Goal: Check status: Check status

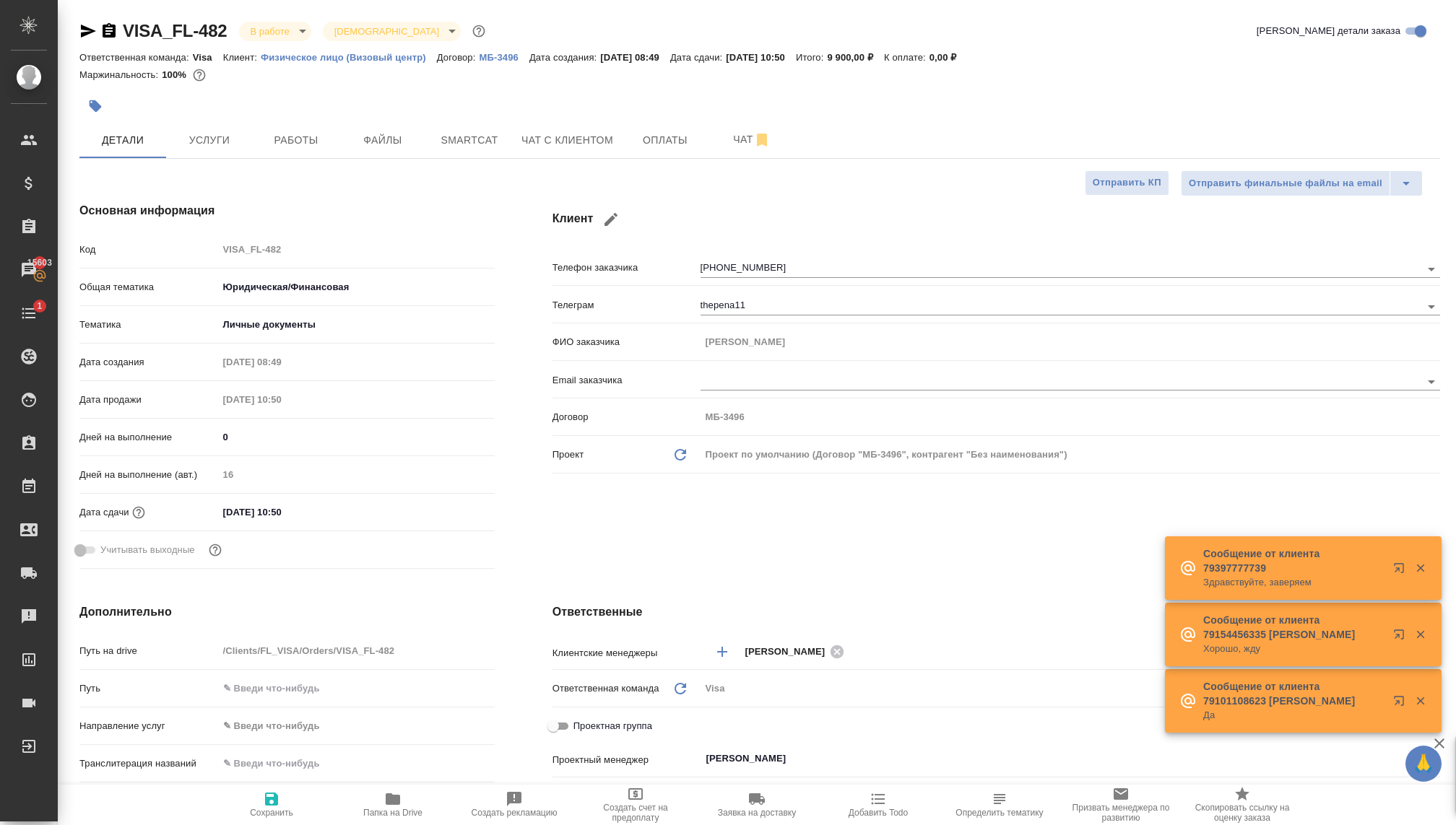
select select "RU"
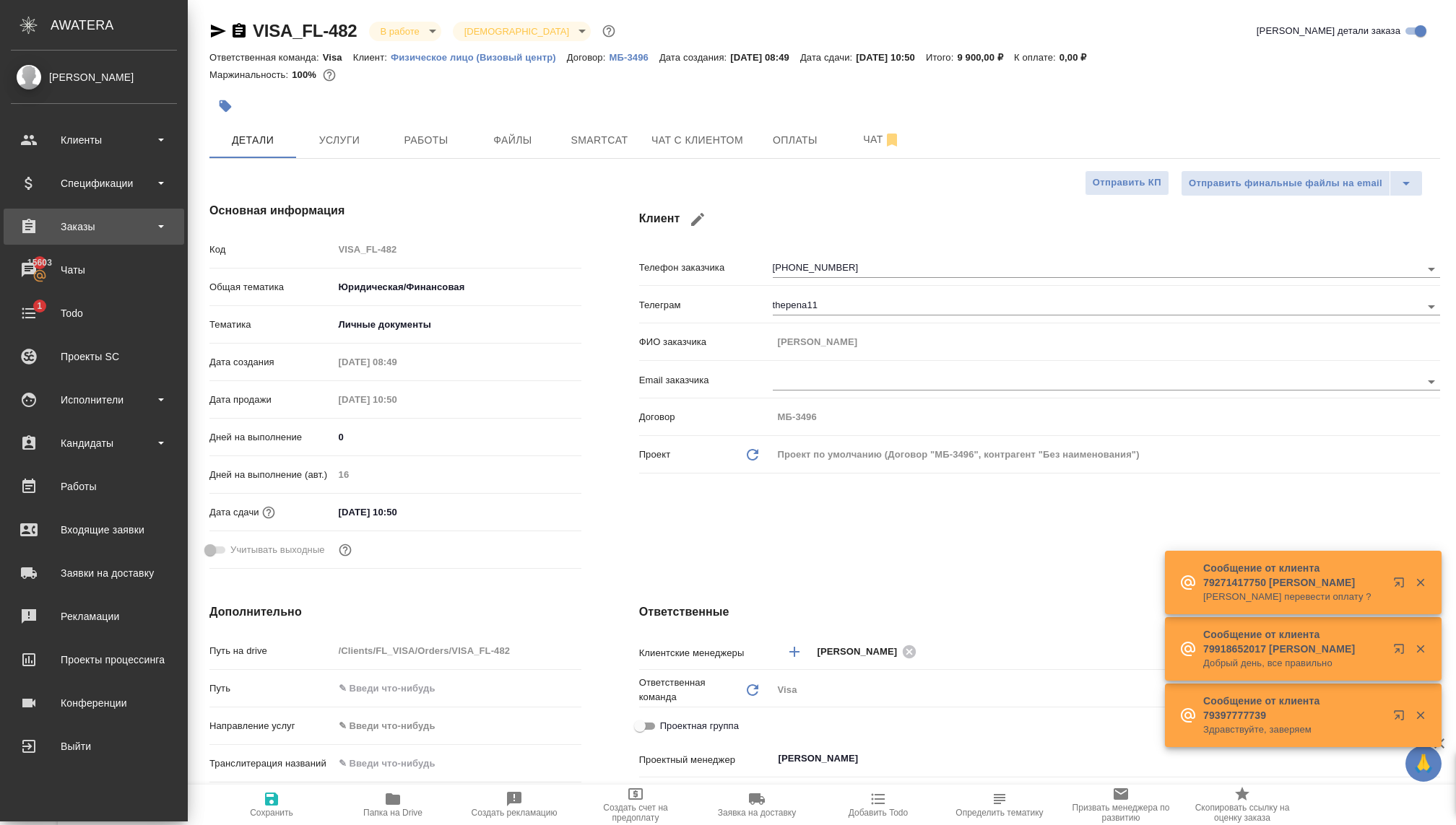
click at [83, 228] on div "Заказы" at bounding box center [94, 227] width 166 height 22
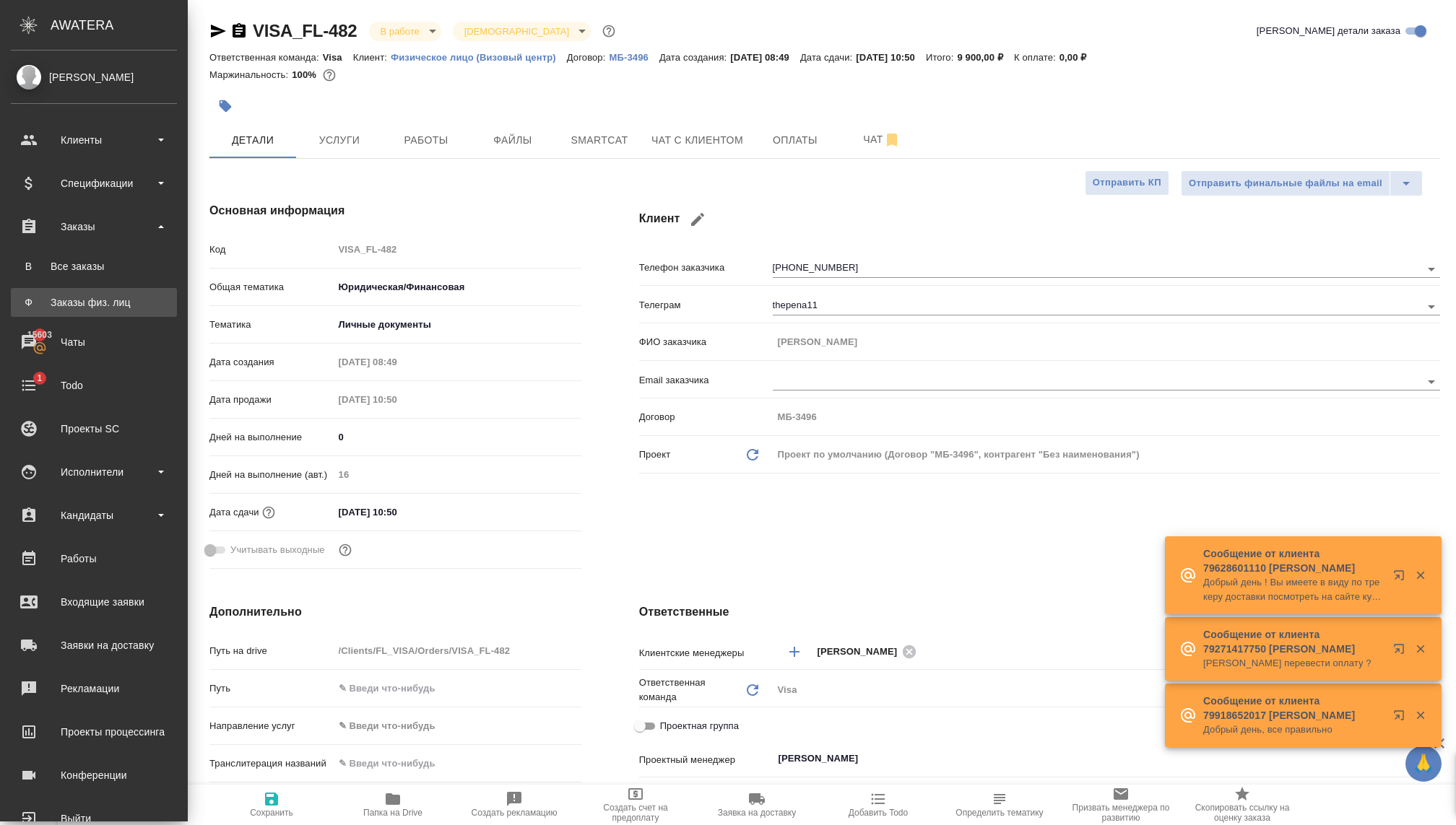
click at [97, 300] on div "Заказы физ. лиц" at bounding box center [94, 303] width 152 height 15
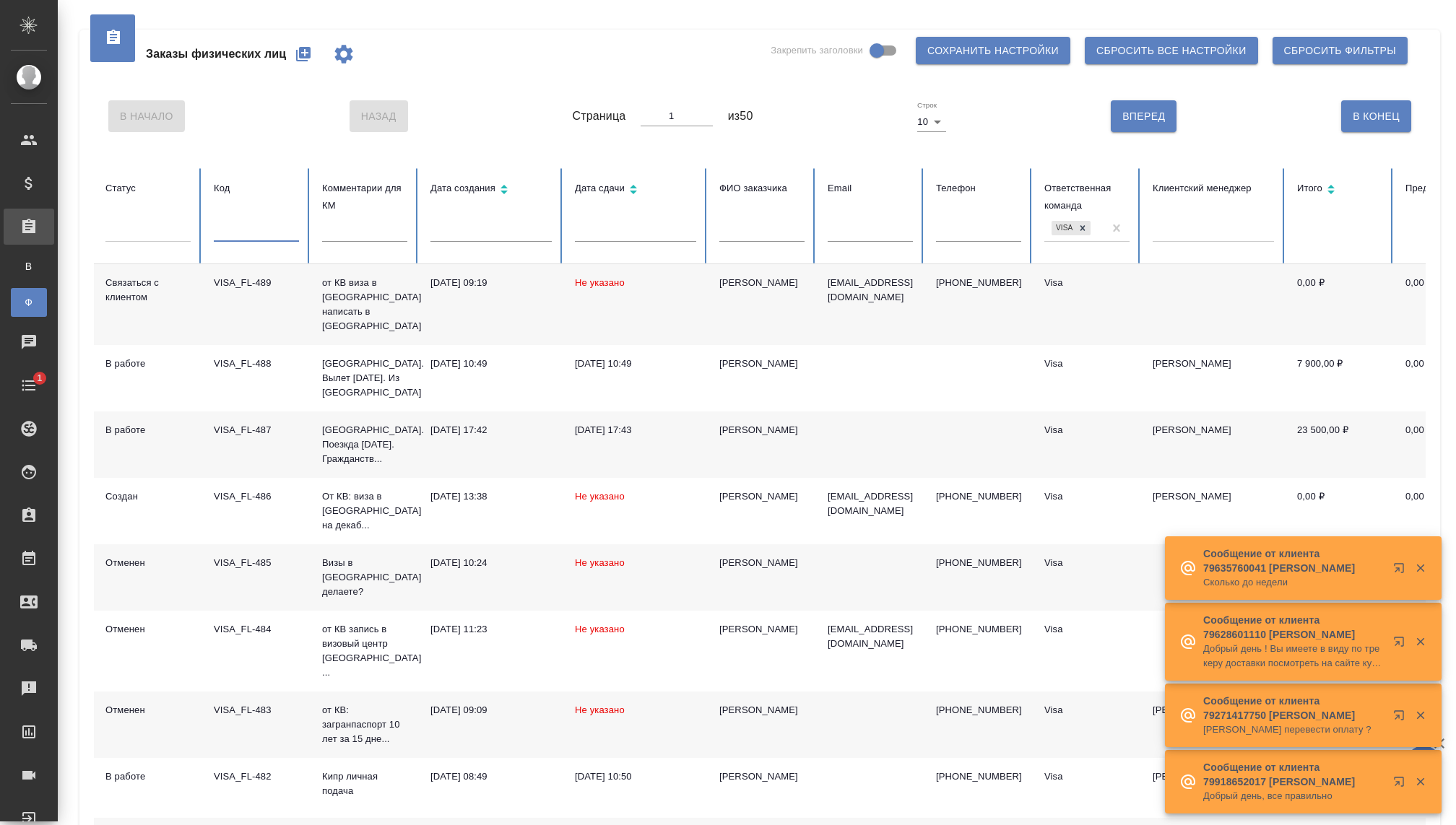
click at [238, 241] on input "text" at bounding box center [256, 231] width 85 height 20
type input "469"
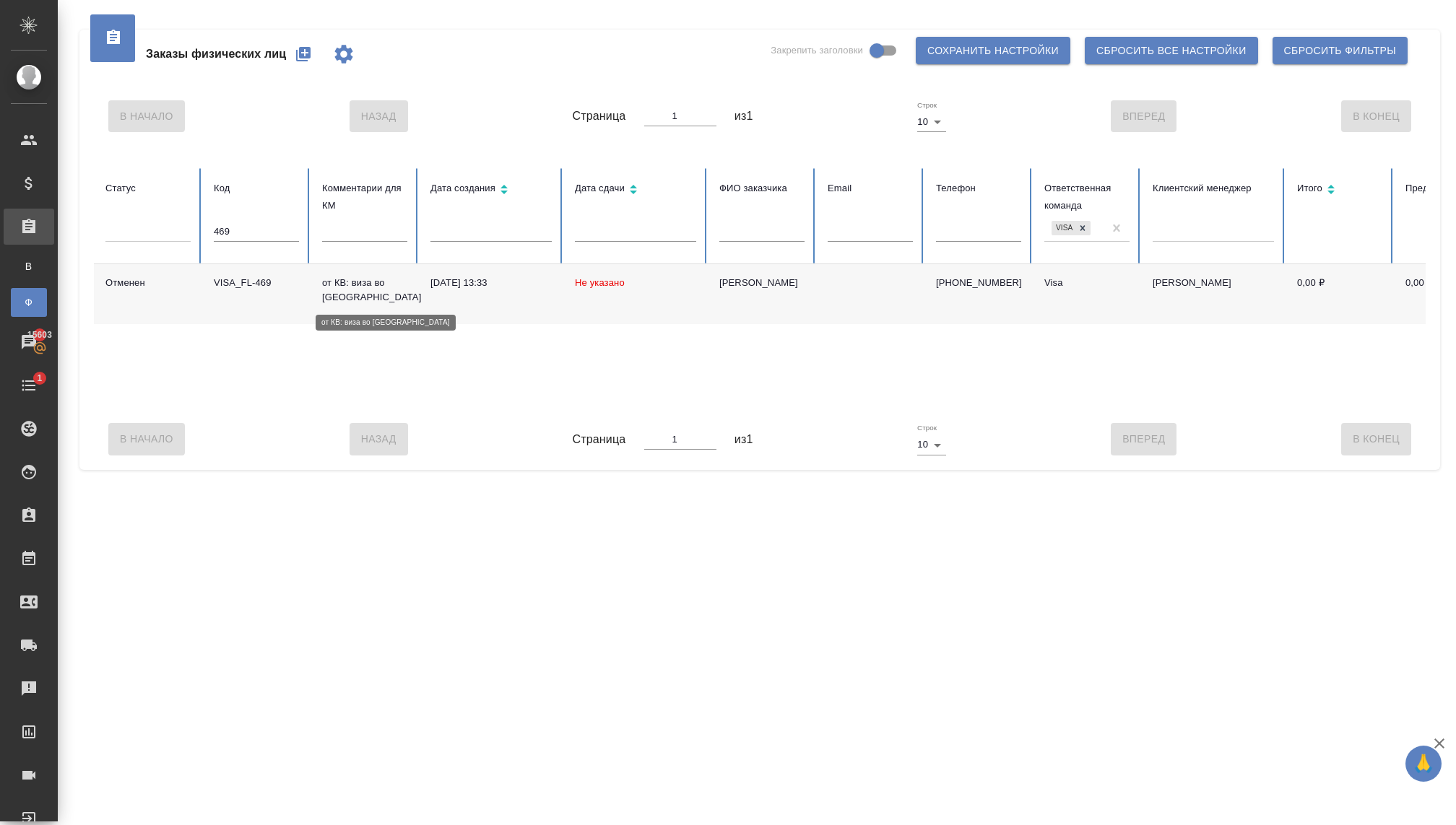
click at [333, 294] on p "от КВ: виза во [GEOGRAPHIC_DATA]" at bounding box center [365, 289] width 85 height 29
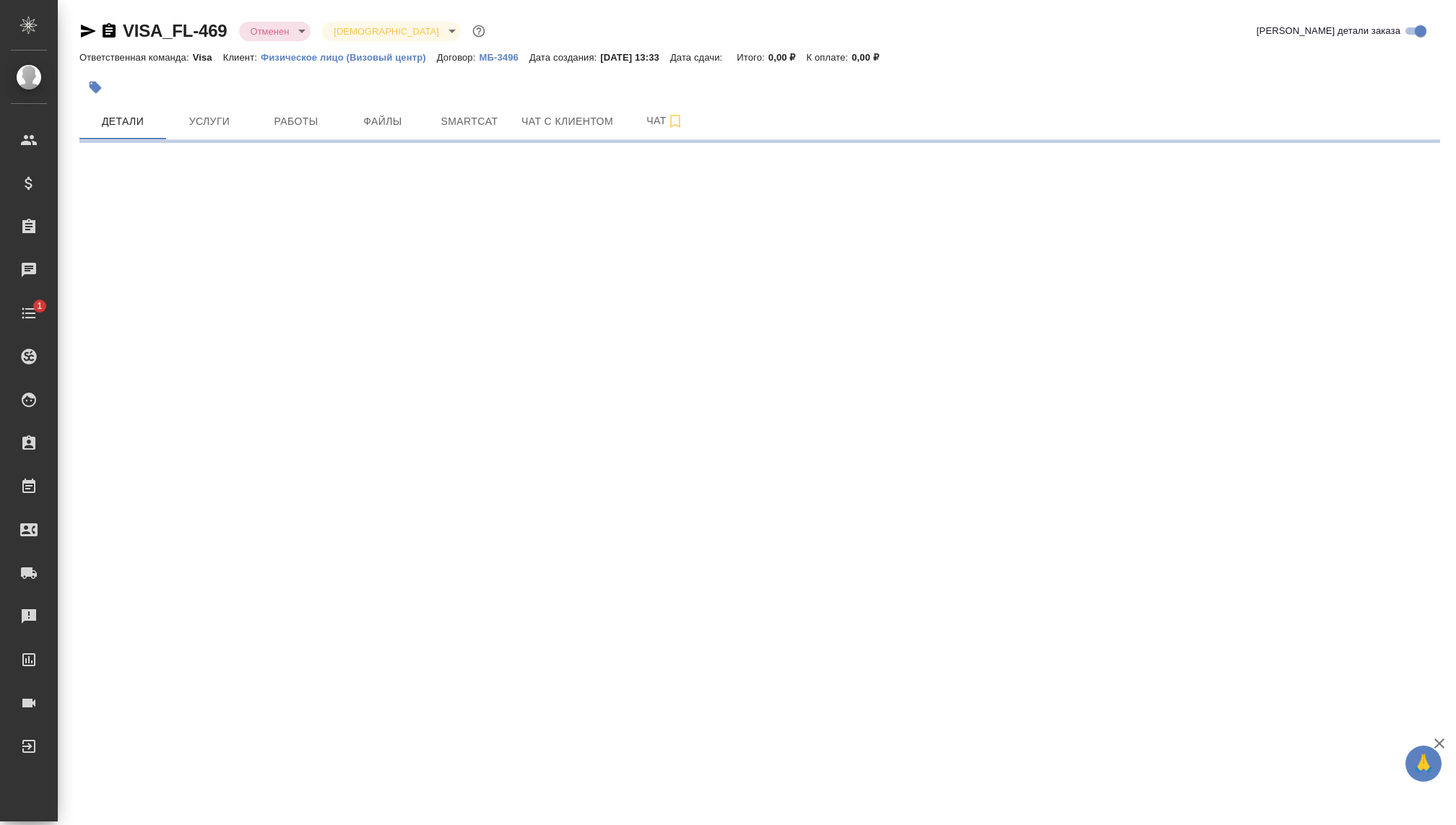
select select "RU"
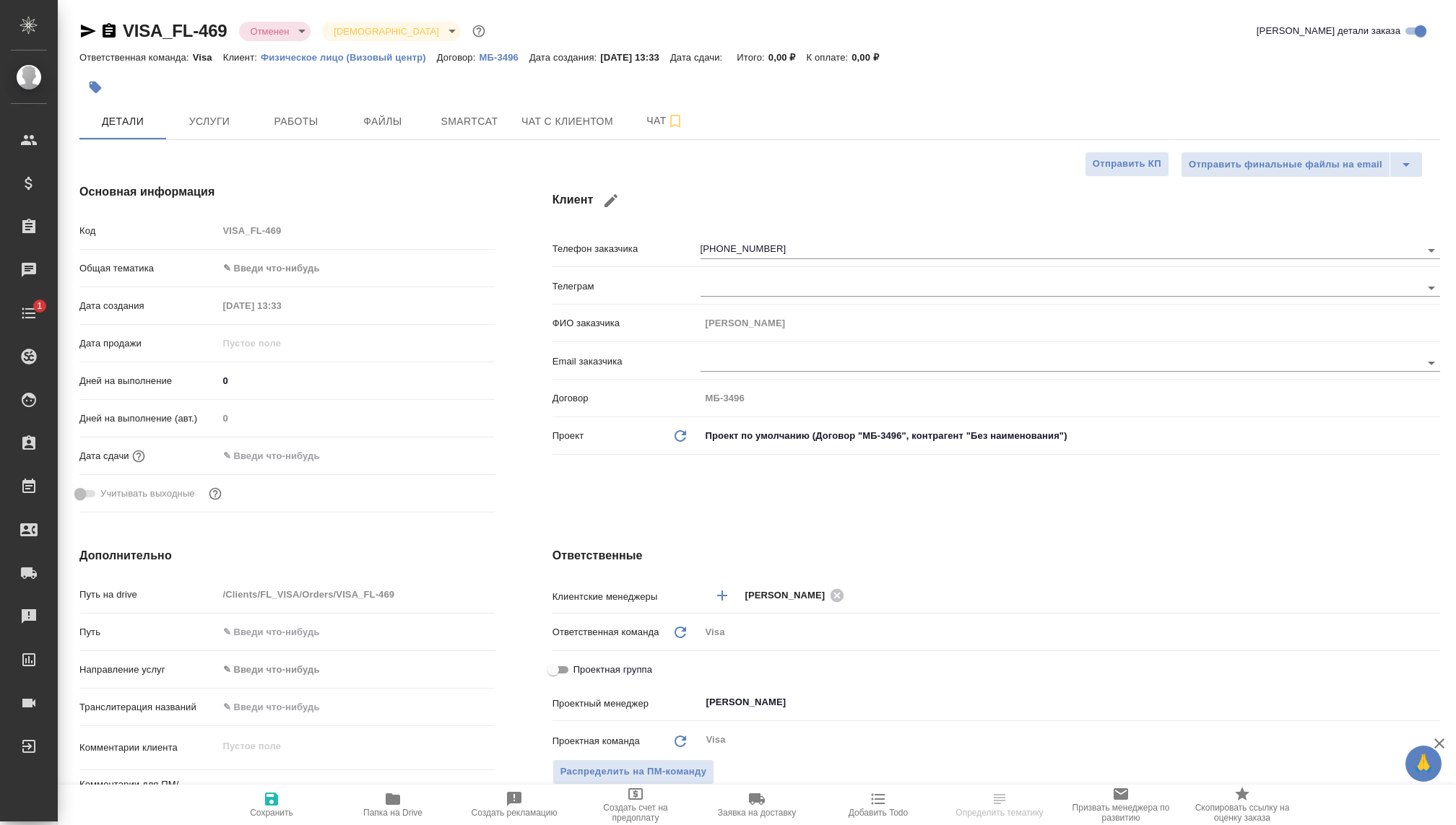
type textarea "x"
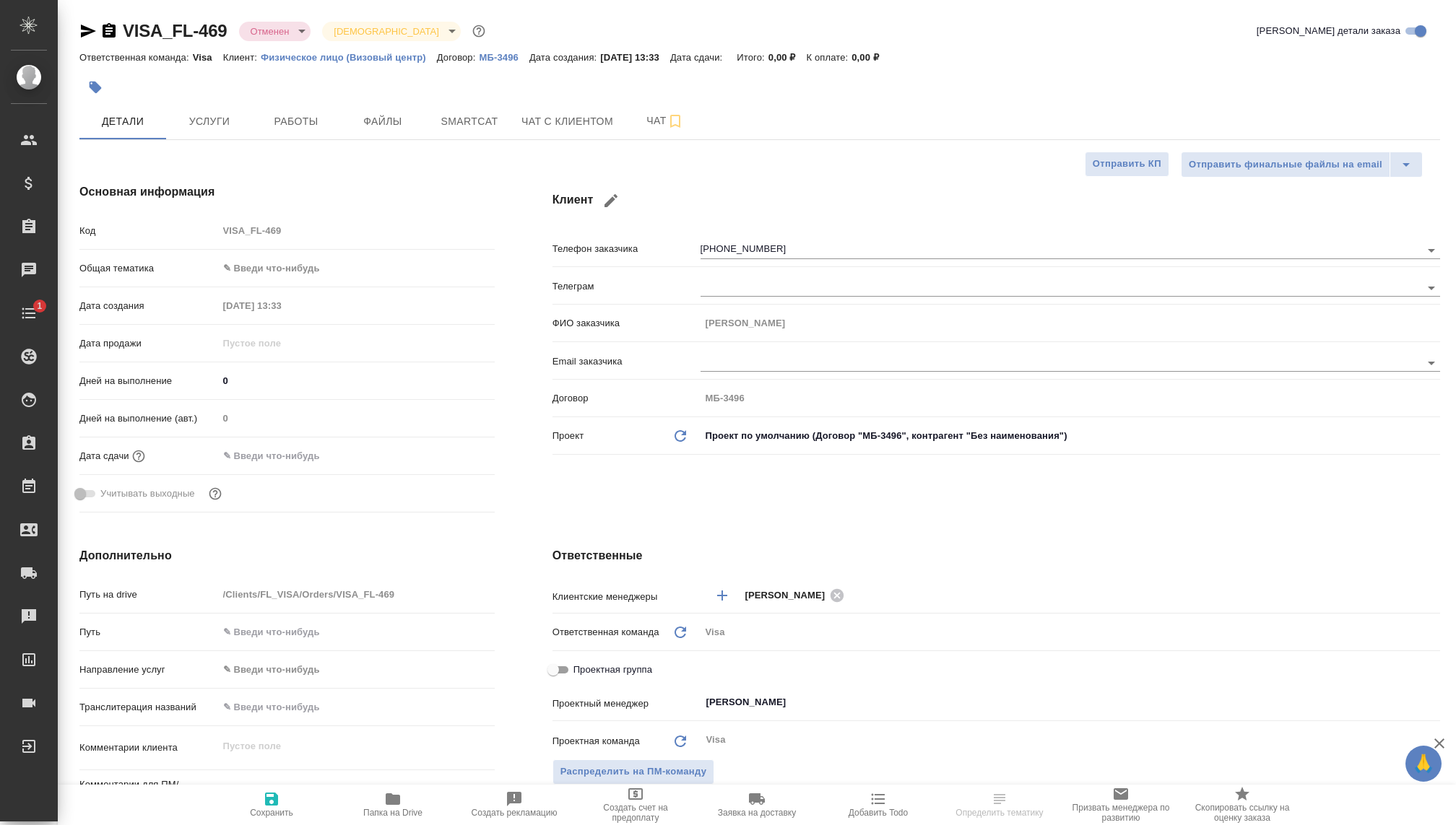
type textarea "x"
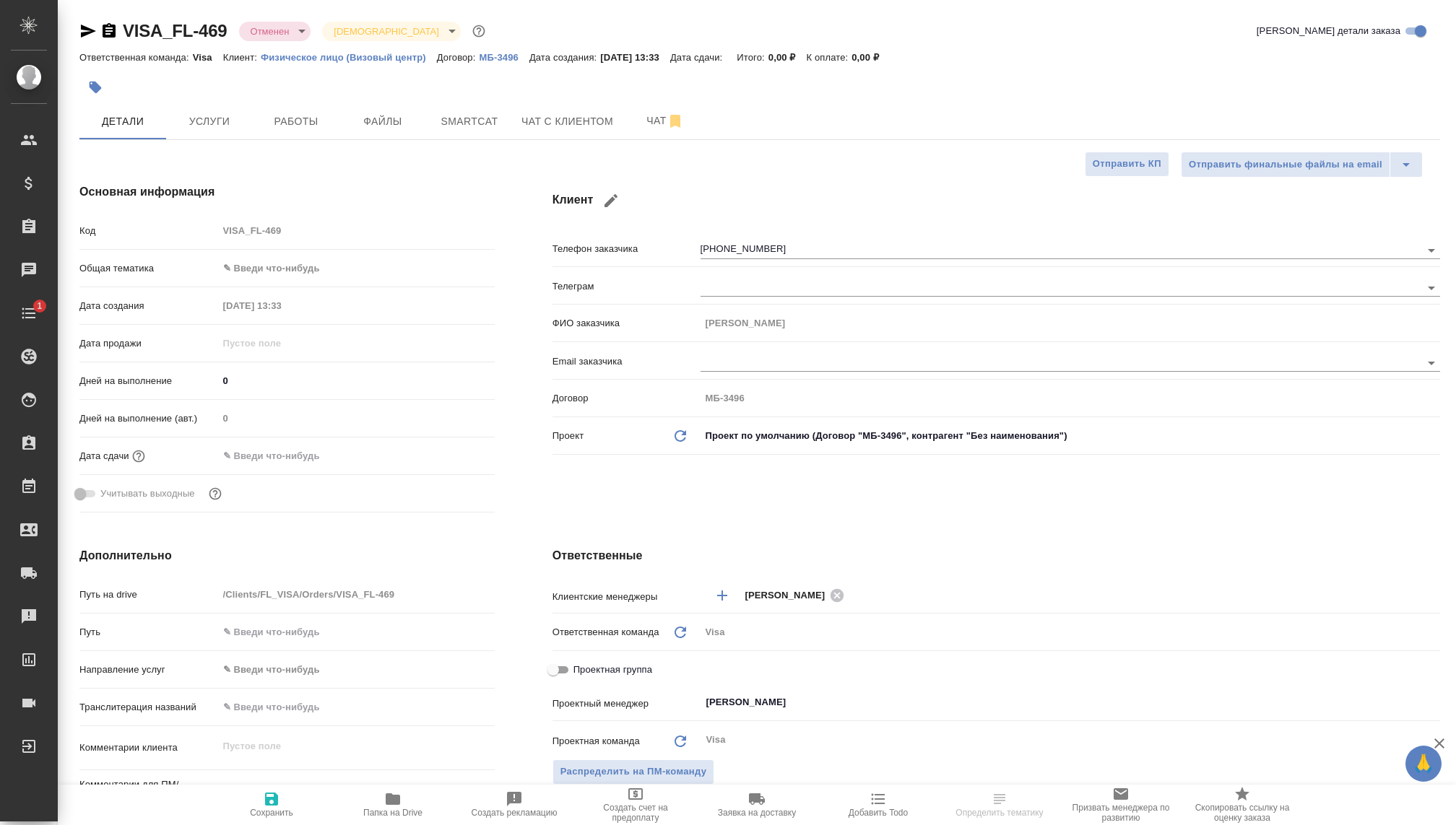
type textarea "x"
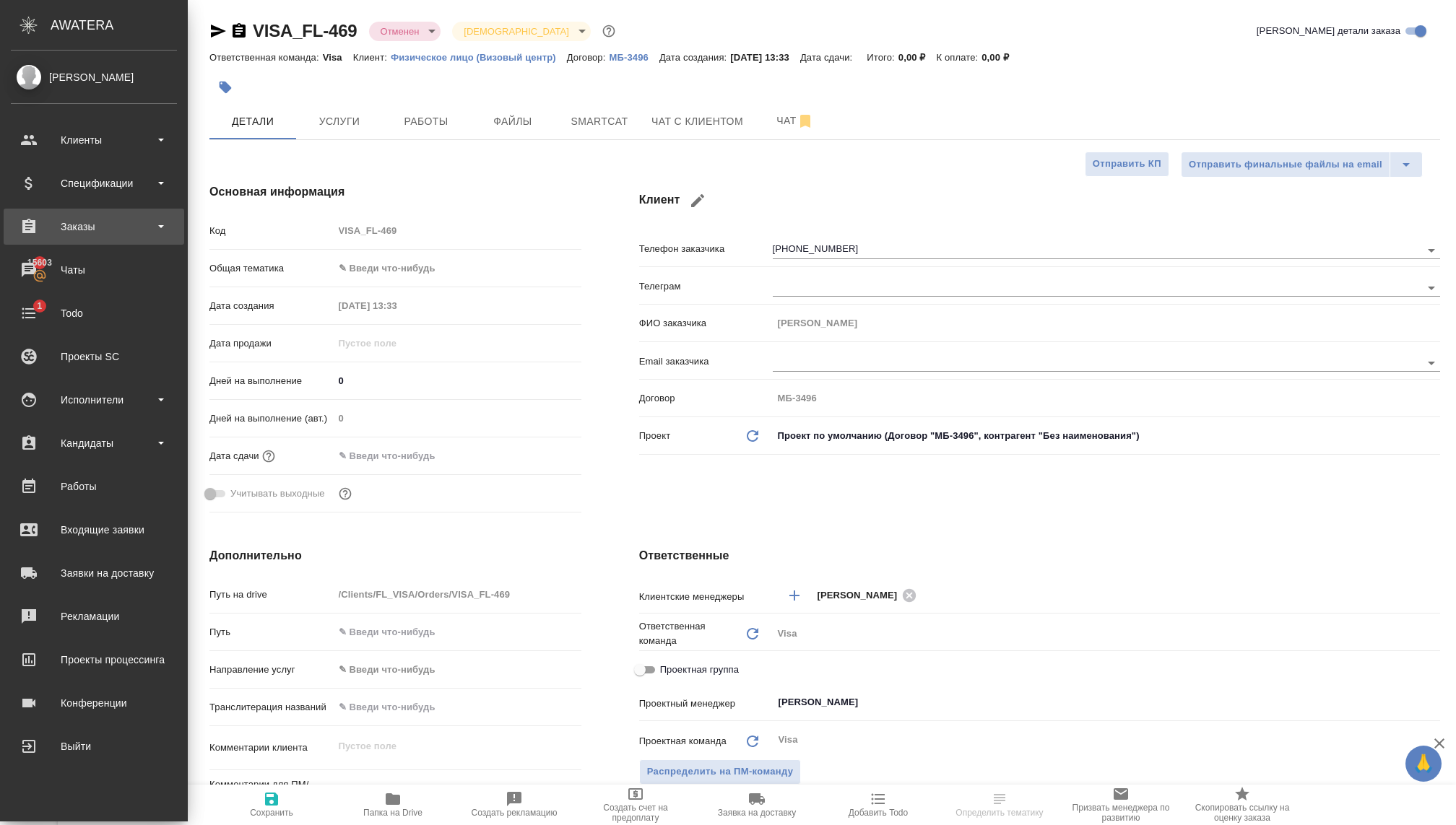
click at [105, 217] on div "Заказы" at bounding box center [94, 227] width 166 height 22
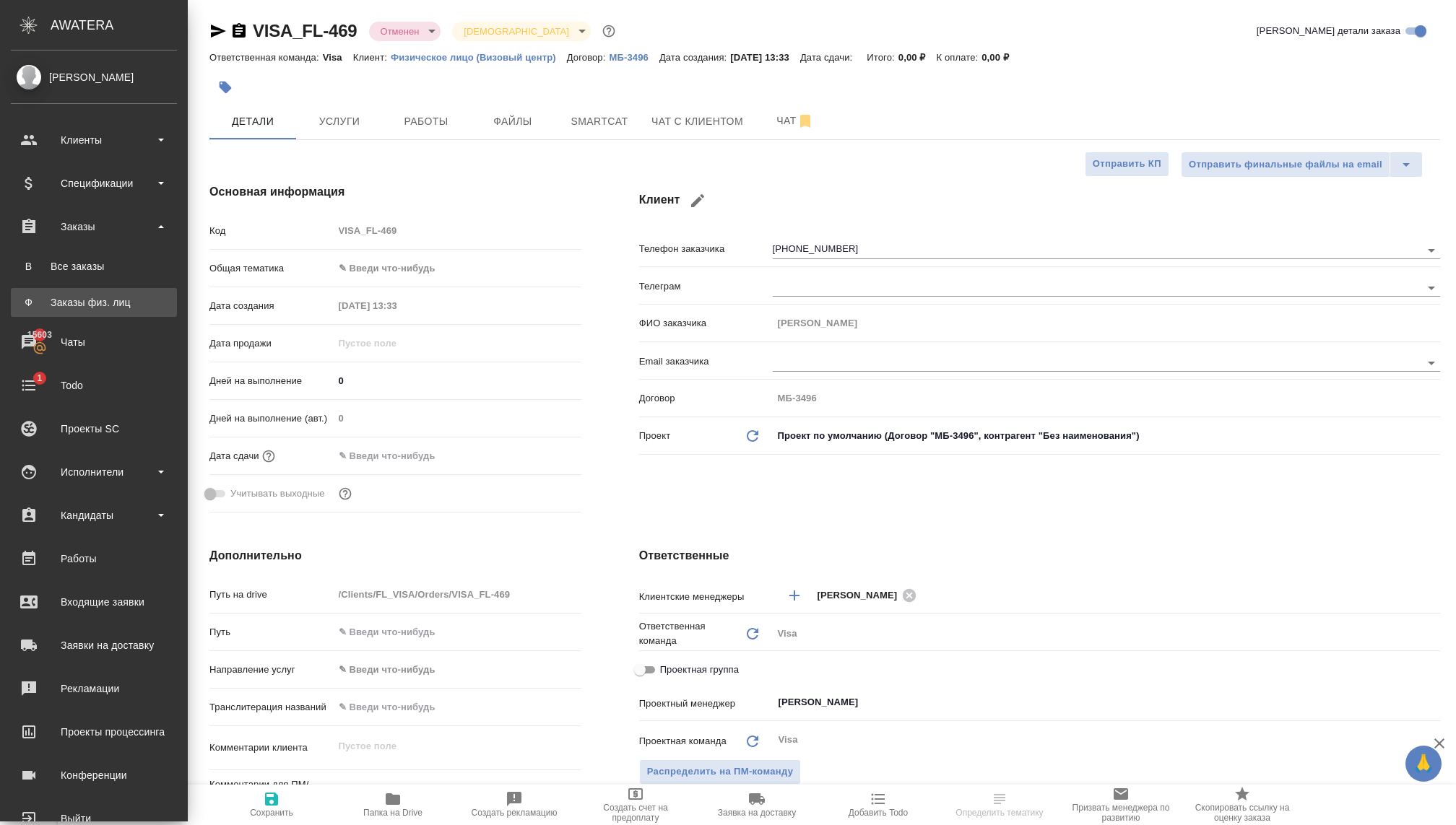
type textarea "x"
click at [79, 298] on div "Заказы физ. лиц" at bounding box center [94, 303] width 152 height 15
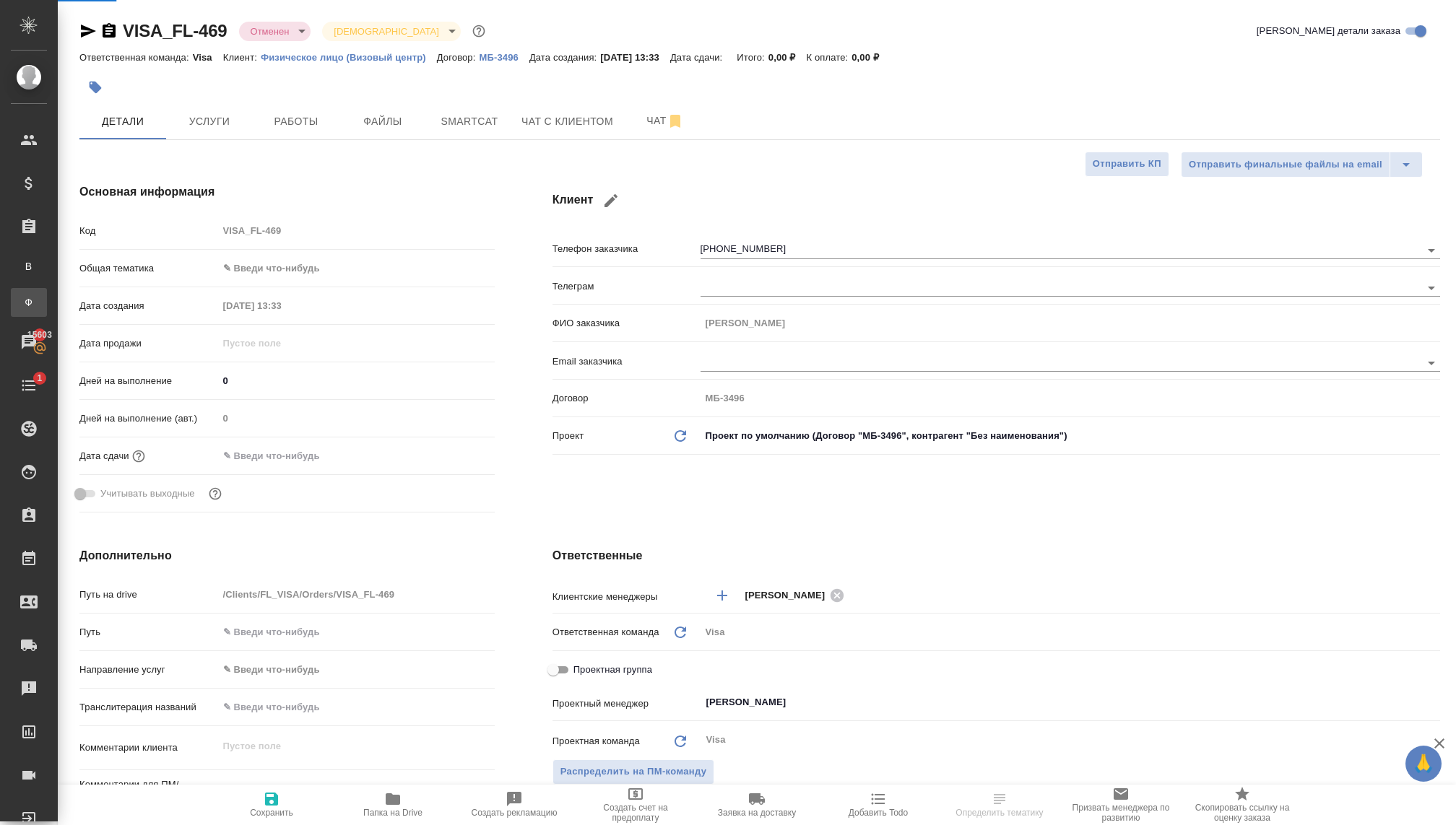
type textarea "x"
